Goal: Ask a question

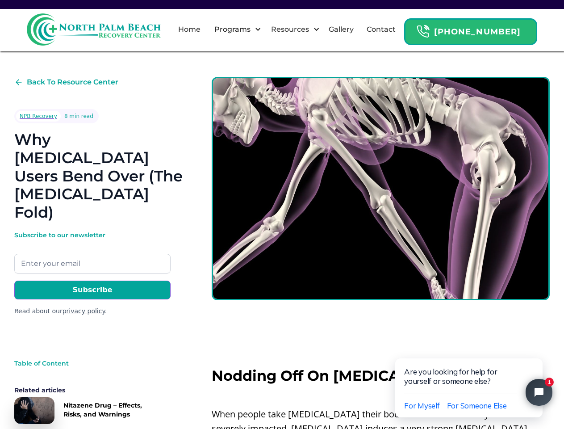
click at [94, 29] on img at bounding box center [94, 29] width 134 height 32
click at [299, 29] on div "Resources" at bounding box center [290, 29] width 42 height 11
click at [248, 29] on div "Programs" at bounding box center [232, 29] width 41 height 11
click at [305, 29] on div "Resources" at bounding box center [290, 29] width 42 height 11
click at [37, 116] on div "NPB Recovery" at bounding box center [39, 116] width 38 height 9
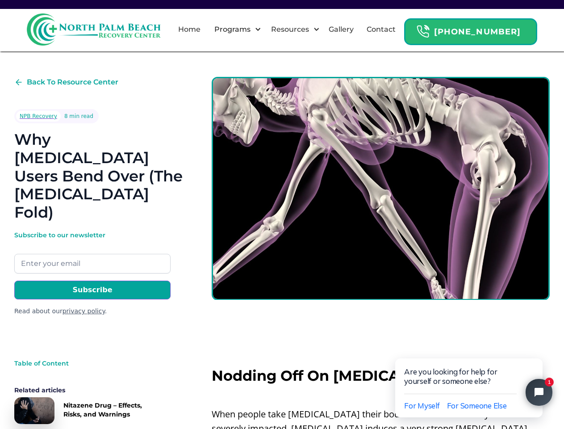
click at [77, 307] on link "privacy policy" at bounding box center [84, 310] width 42 height 7
click at [422, 406] on span "For Myself" at bounding box center [422, 405] width 36 height 9
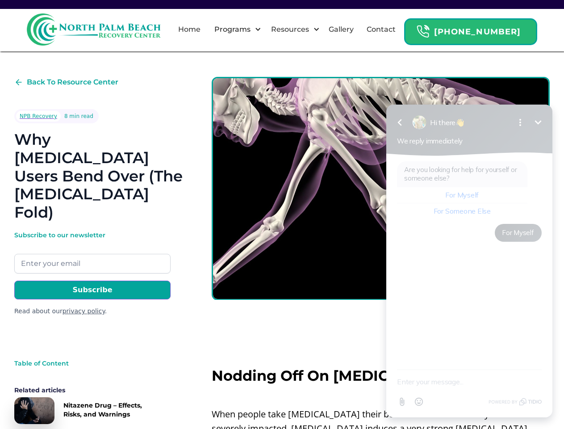
click at [537, 349] on div "Are you looking for help for yourself or someone else? For Myself For Someone E…" at bounding box center [470, 263] width 166 height 214
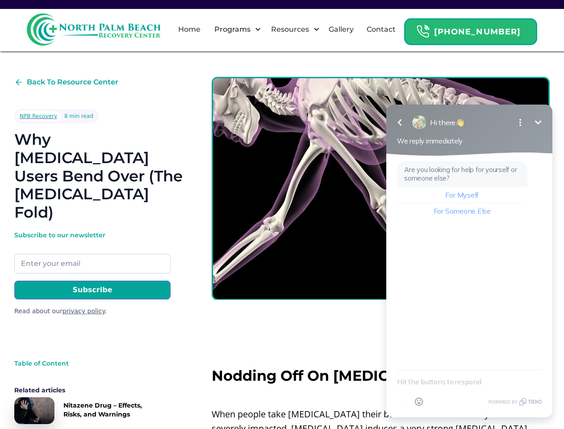
click at [539, 392] on textarea "New message" at bounding box center [469, 381] width 145 height 23
